Goal: Information Seeking & Learning: Learn about a topic

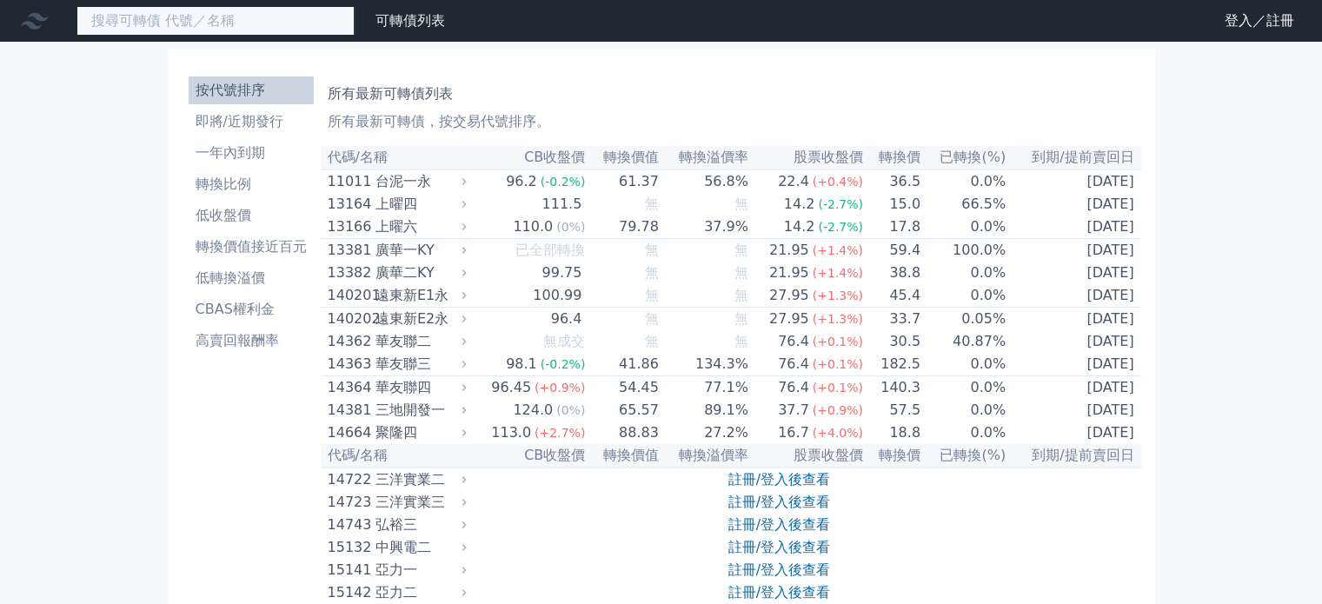
click at [136, 12] on input at bounding box center [215, 21] width 278 height 30
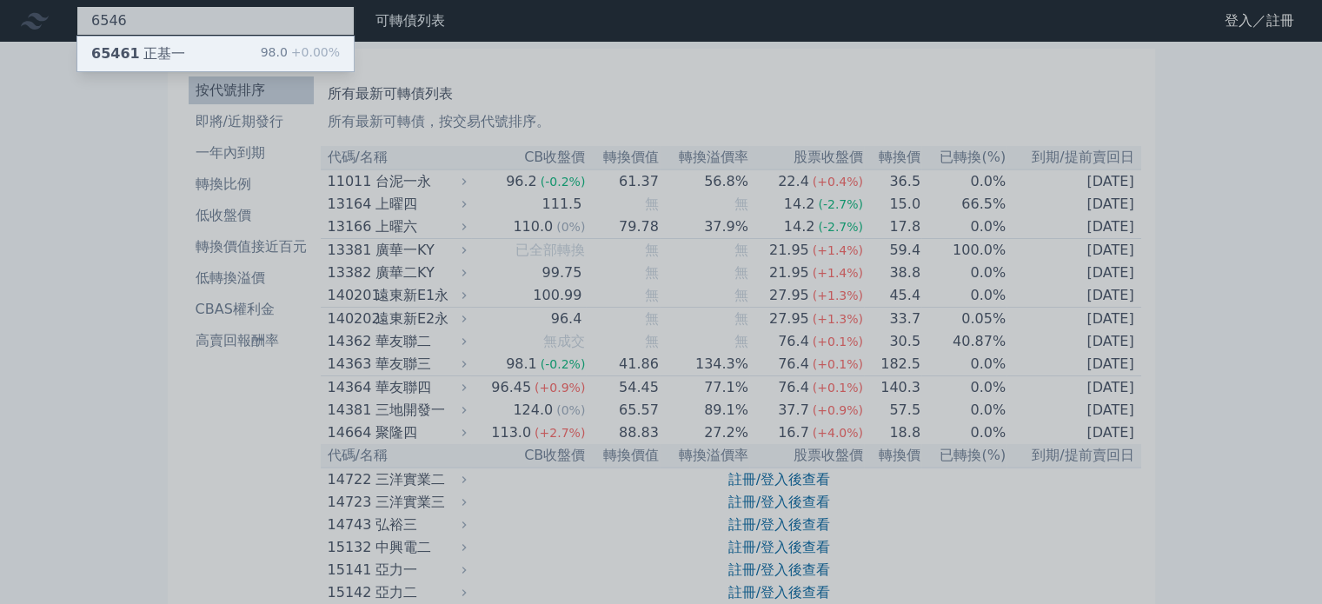
type input "6546"
click at [125, 45] on span "65461" at bounding box center [115, 53] width 49 height 17
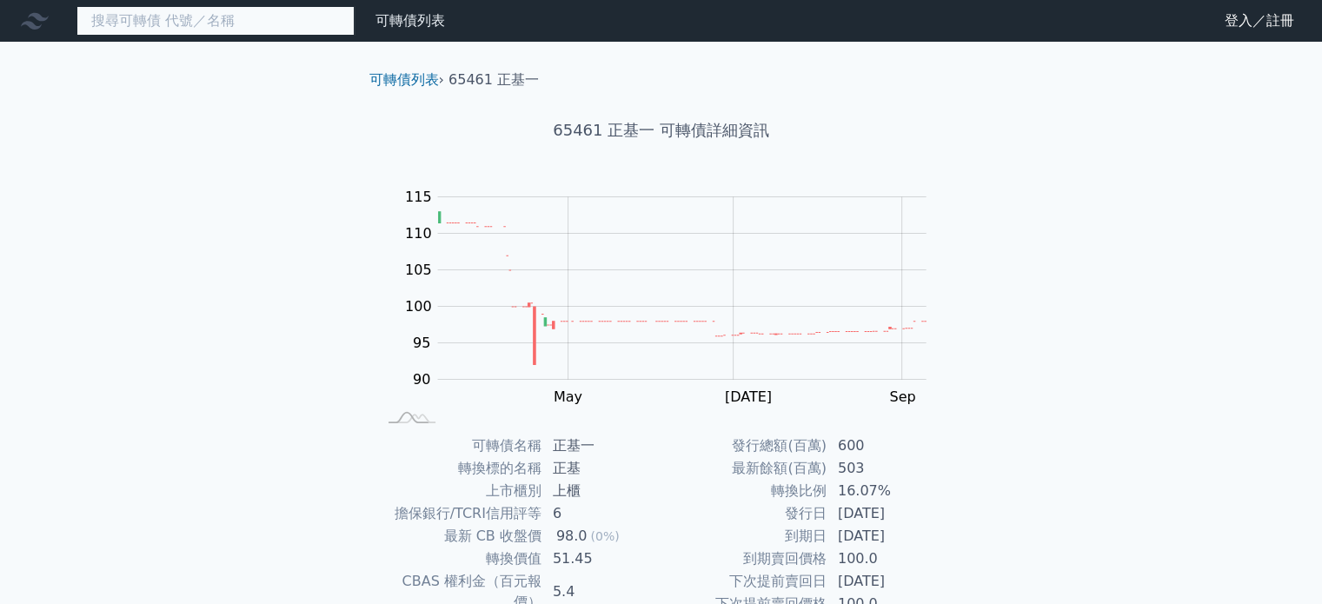
click at [226, 27] on input at bounding box center [215, 21] width 278 height 30
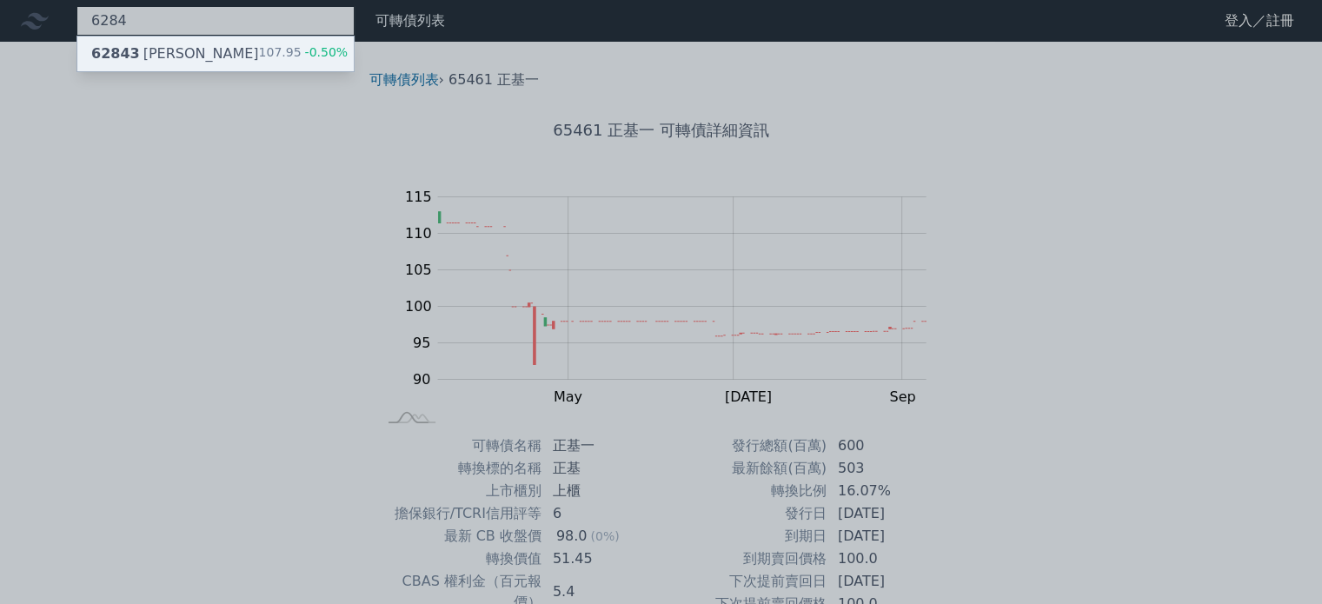
type input "6284"
click at [208, 44] on div "62843 佳邦三 107.95 -0.50%" at bounding box center [215, 54] width 276 height 35
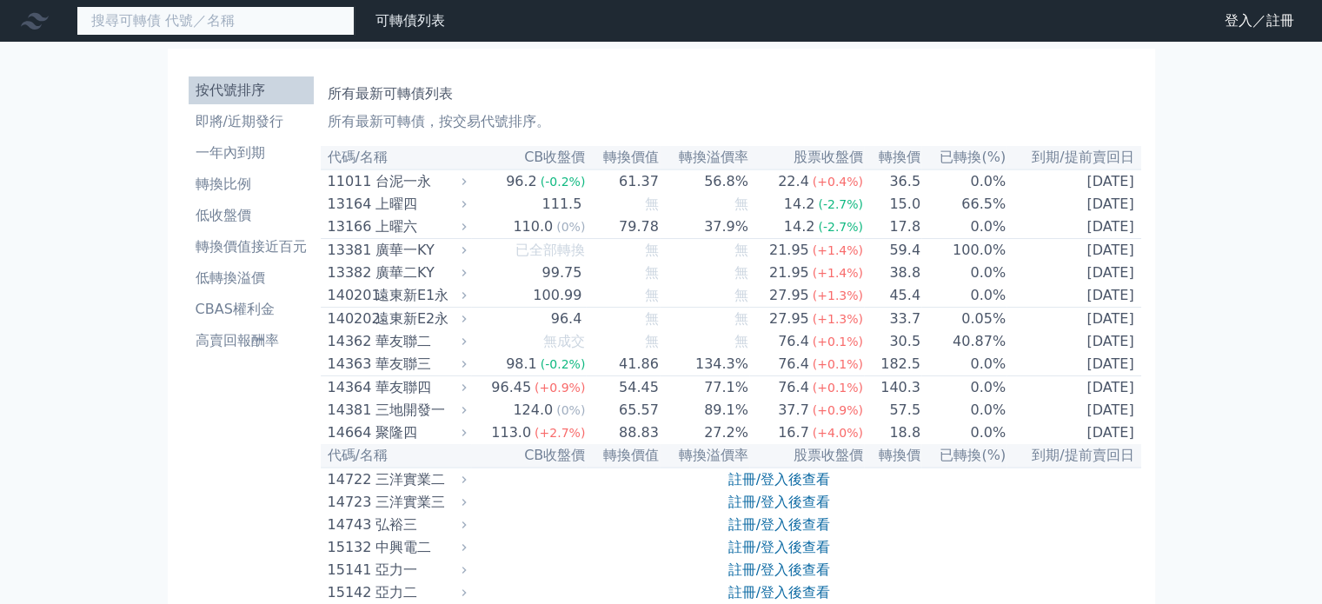
click at [229, 23] on input at bounding box center [215, 21] width 278 height 30
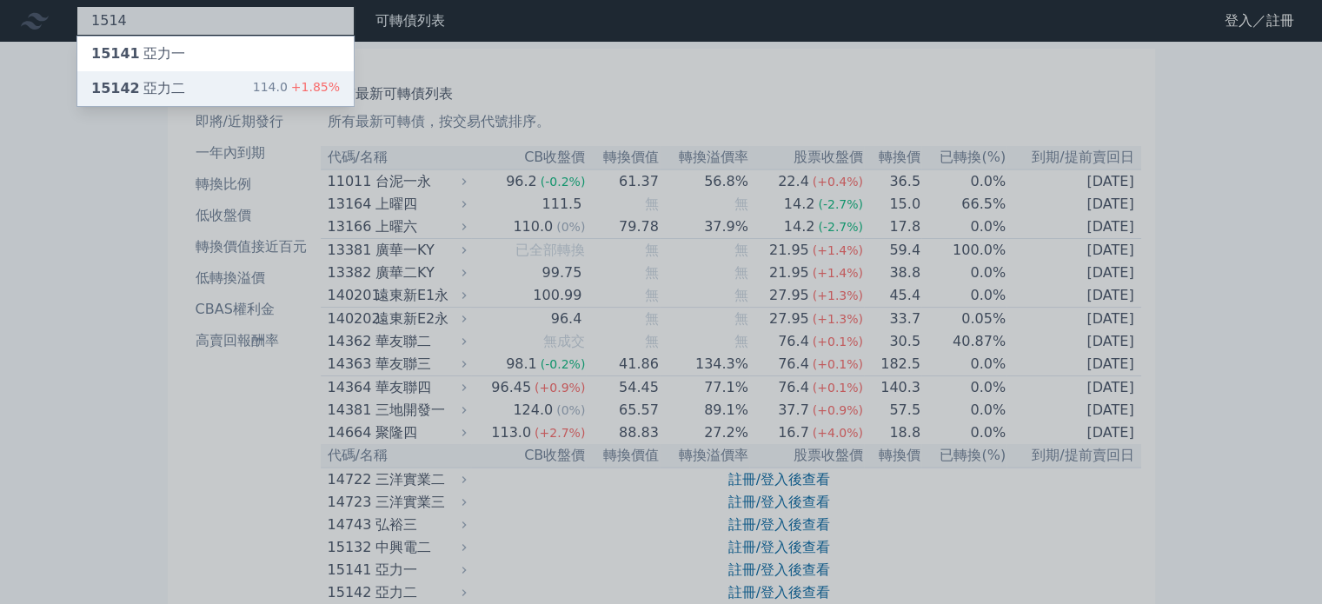
type input "1514"
click at [213, 79] on div "15142 亞力二 114.0 +1.85%" at bounding box center [215, 88] width 276 height 35
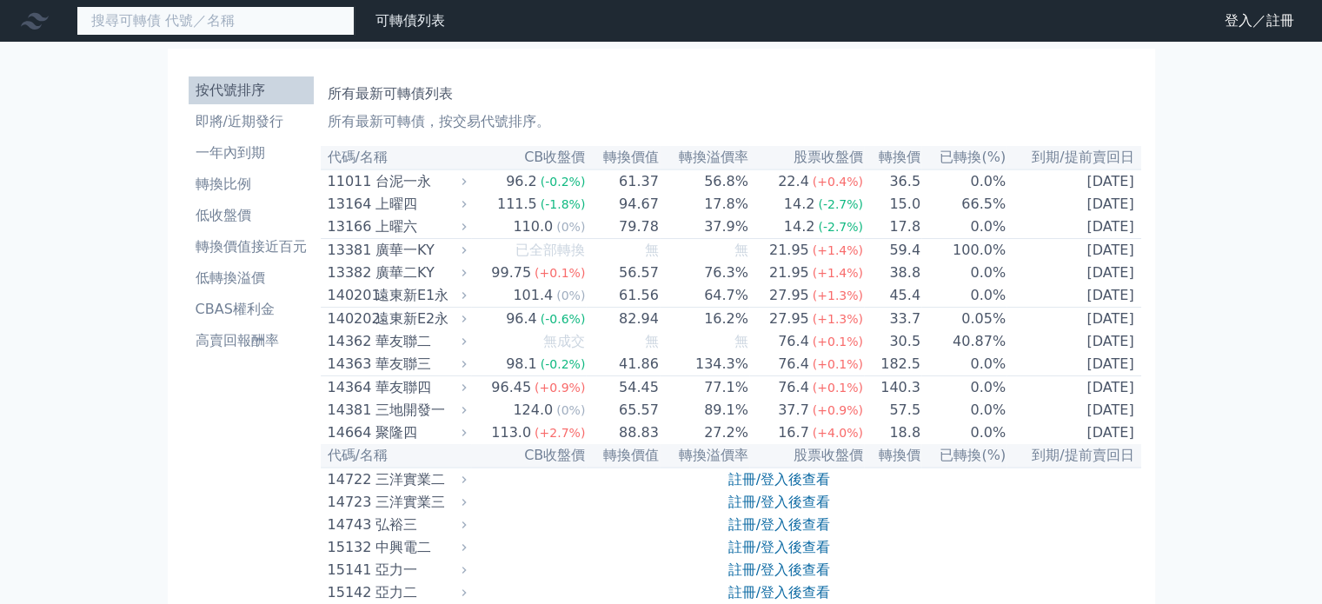
click at [122, 22] on input at bounding box center [215, 21] width 278 height 30
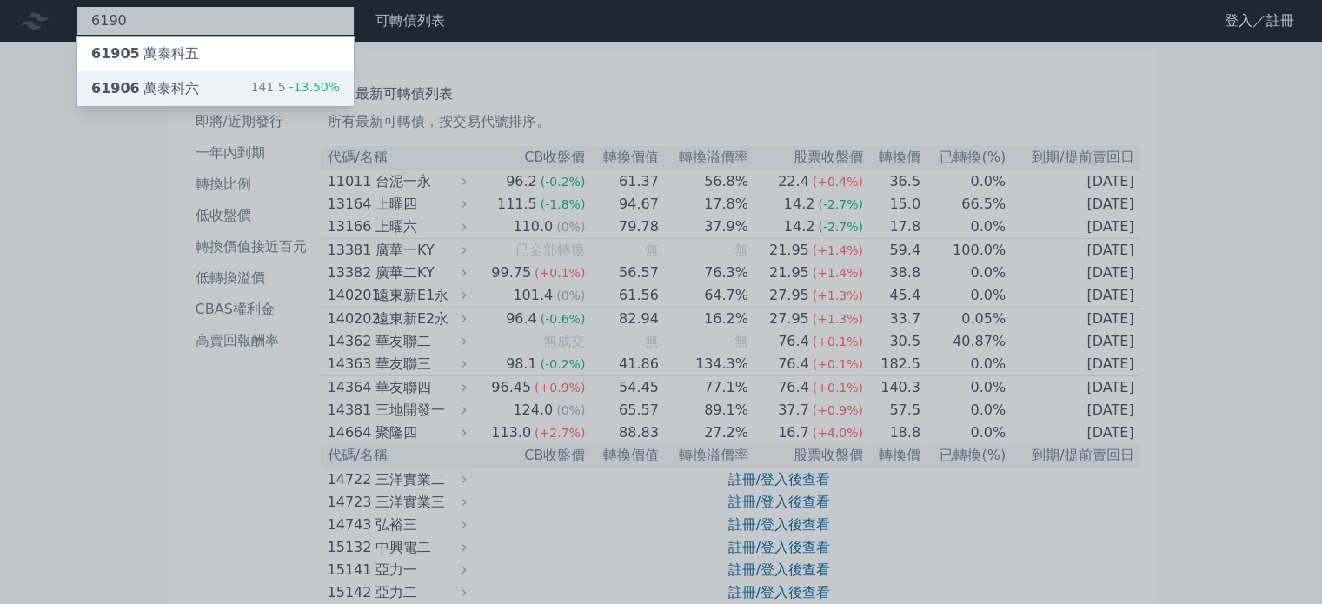
type input "6190"
click at [160, 89] on div "61906 萬泰科六" at bounding box center [145, 88] width 108 height 21
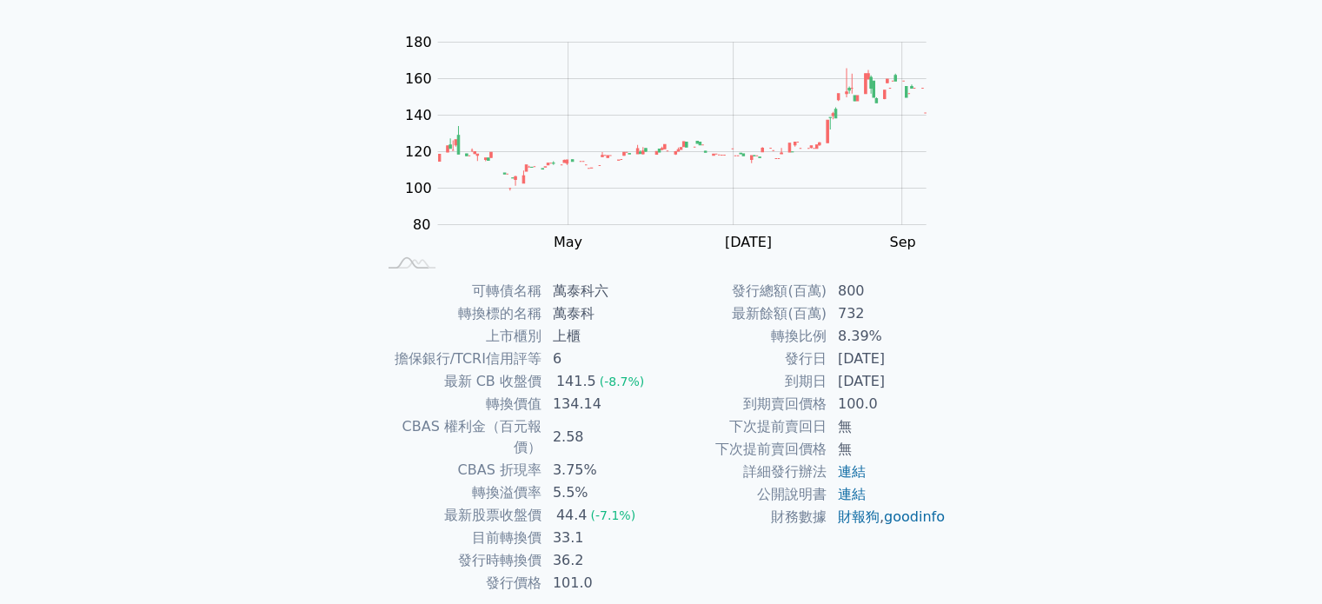
scroll to position [174, 0]
